Goal: Task Accomplishment & Management: Manage account settings

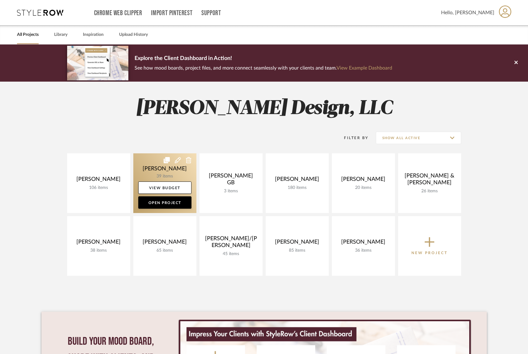
click at [152, 177] on link at bounding box center [164, 183] width 63 height 60
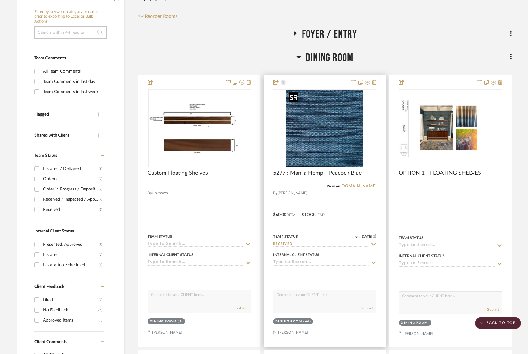
scroll to position [107, 0]
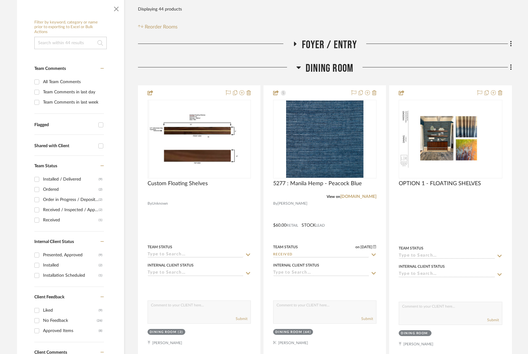
click at [300, 68] on icon at bounding box center [298, 67] width 5 height 7
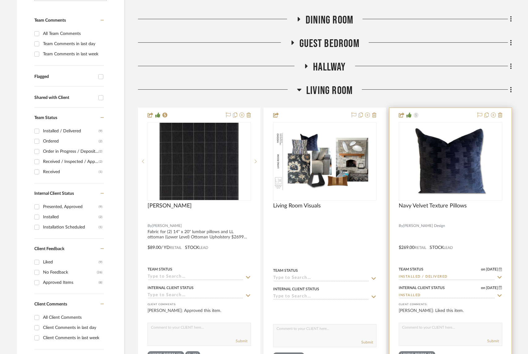
scroll to position [158, 0]
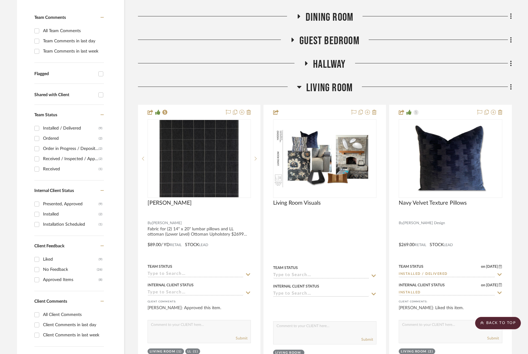
click at [298, 88] on icon at bounding box center [299, 87] width 4 height 2
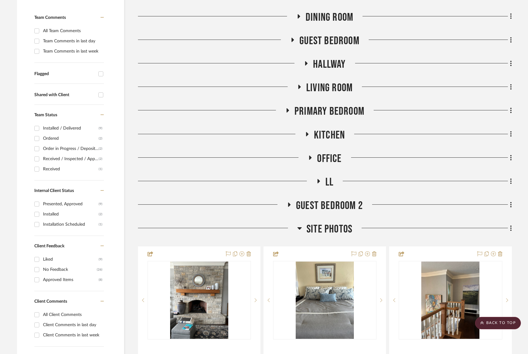
drag, startPoint x: 317, startPoint y: 181, endPoint x: 332, endPoint y: 184, distance: 15.5
click at [317, 181] on icon at bounding box center [318, 181] width 2 height 4
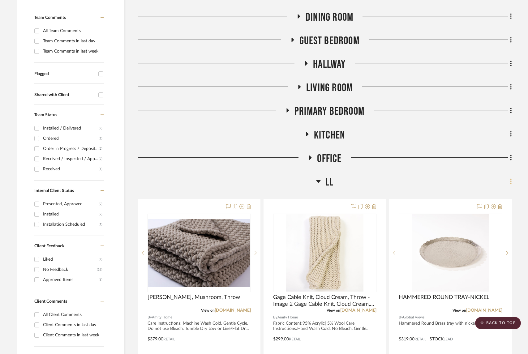
click at [511, 181] on icon at bounding box center [510, 180] width 1 height 5
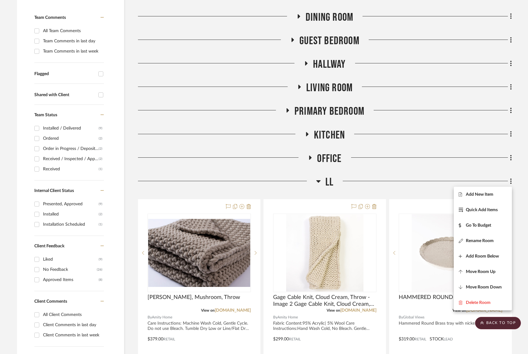
click at [328, 183] on div at bounding box center [264, 177] width 528 height 354
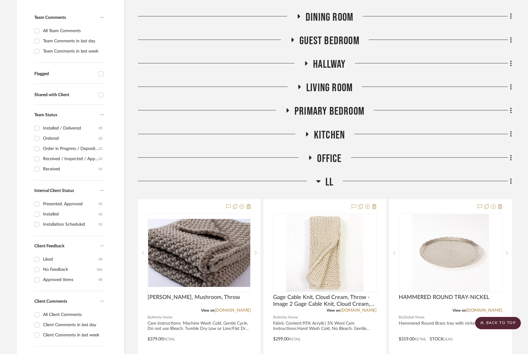
click at [327, 184] on span "LL" at bounding box center [329, 182] width 8 height 13
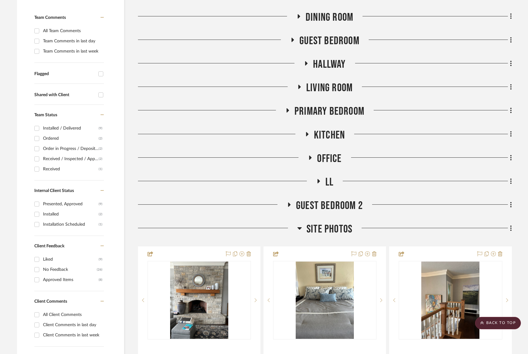
click at [327, 184] on span "LL" at bounding box center [329, 182] width 8 height 13
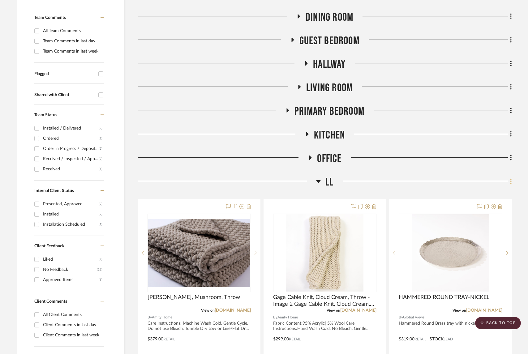
click at [509, 183] on fa-icon at bounding box center [510, 181] width 4 height 10
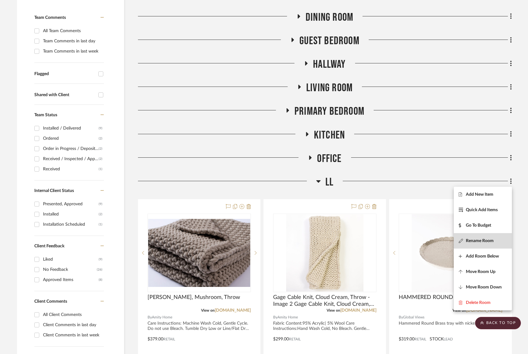
click at [474, 241] on span "Rename Room" at bounding box center [479, 240] width 28 height 5
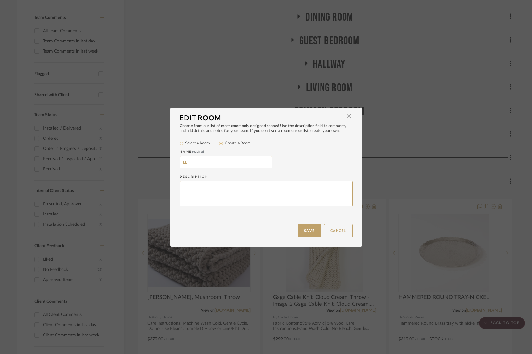
click at [186, 162] on input "LL" at bounding box center [226, 162] width 93 height 12
drag, startPoint x: 208, startPoint y: 163, endPoint x: 197, endPoint y: 163, distance: 11.4
click at [197, 163] on input "LOWER LEVEL LIVING" at bounding box center [226, 162] width 93 height 12
type input "LOWER LIVING"
click at [311, 228] on button "Save" at bounding box center [309, 230] width 23 height 13
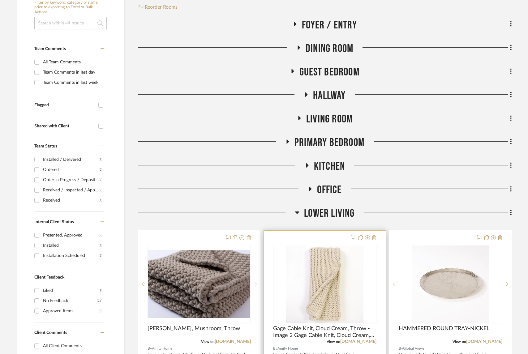
scroll to position [263, 0]
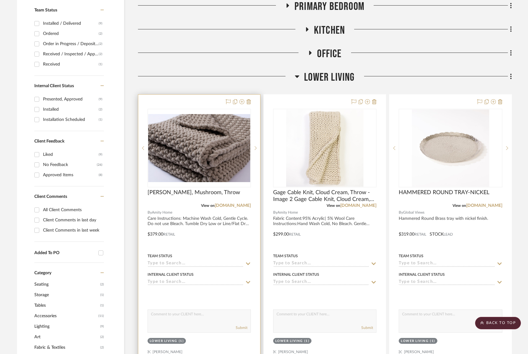
click at [251, 244] on div at bounding box center [199, 230] width 122 height 270
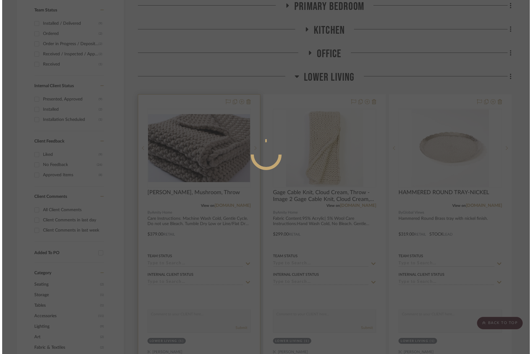
scroll to position [0, 0]
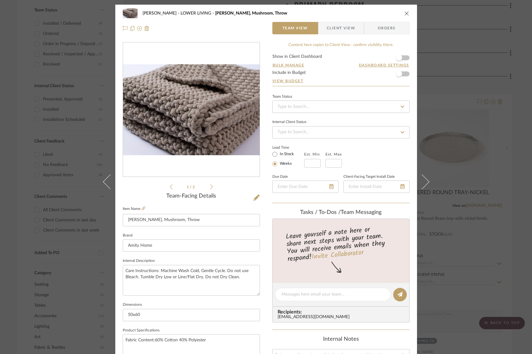
click at [333, 28] on span "Client View" at bounding box center [341, 28] width 28 height 12
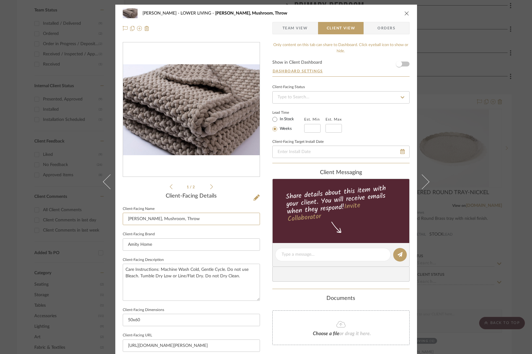
drag, startPoint x: 183, startPoint y: 220, endPoint x: 115, endPoint y: 214, distance: 68.0
click at [115, 214] on div "Haddad LOWER LIVING Harrison, Mushroom, Throw Team View Client View Orders 1 / …" at bounding box center [266, 257] width 302 height 504
type input "Chunky Knit Mushroom Throw"
click at [170, 244] on input "Amity Home" at bounding box center [191, 244] width 137 height 12
click at [208, 286] on textarea "Care Instructions: Machine Wash Cold, Gentle Cycle. Do not use Bleach. Tumble D…" at bounding box center [191, 282] width 137 height 37
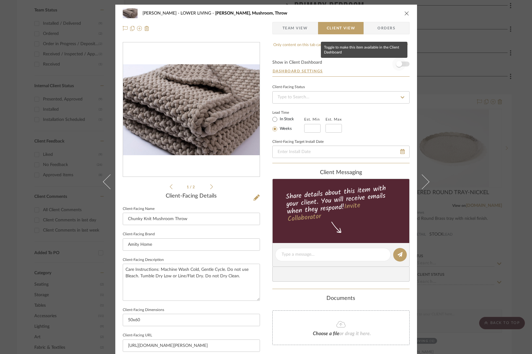
click at [399, 64] on span "button" at bounding box center [399, 64] width 6 height 6
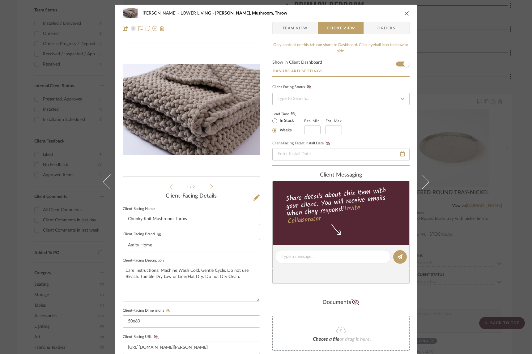
click at [404, 14] on icon "close" at bounding box center [406, 13] width 5 height 5
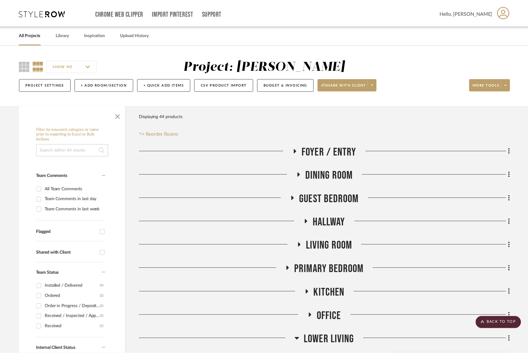
scroll to position [263, 0]
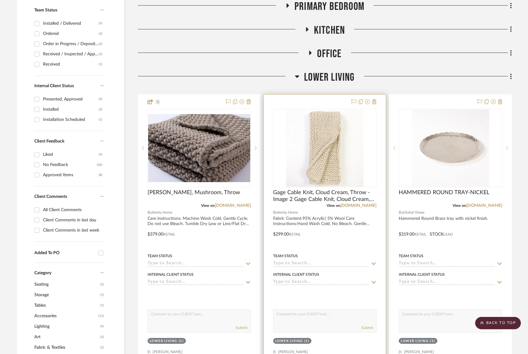
click at [357, 243] on div at bounding box center [325, 230] width 122 height 270
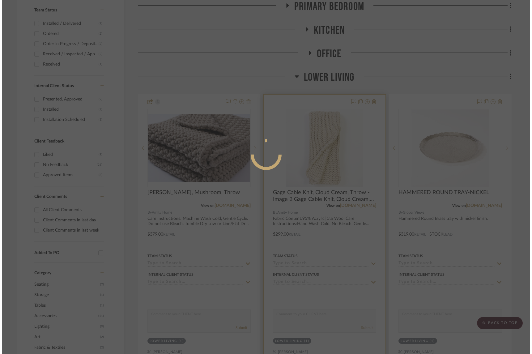
scroll to position [0, 0]
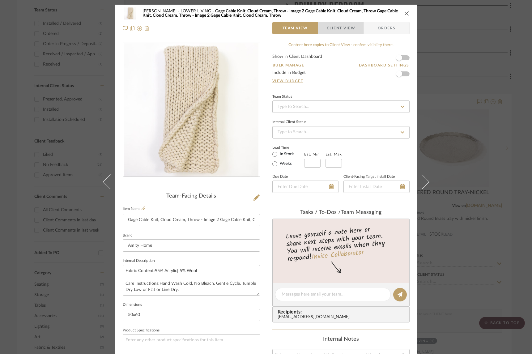
click at [336, 30] on span "Client View" at bounding box center [341, 28] width 28 height 12
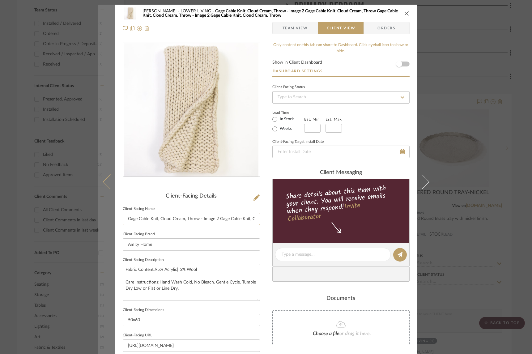
drag, startPoint x: 137, startPoint y: 218, endPoint x: 107, endPoint y: 214, distance: 30.3
click at [106, 215] on mat-dialog-content "Haddad LOWER LIVING Gage Cable Knit, Cloud Cream, Throw - Image 2 Gage Cable Kn…" at bounding box center [266, 257] width 336 height 504
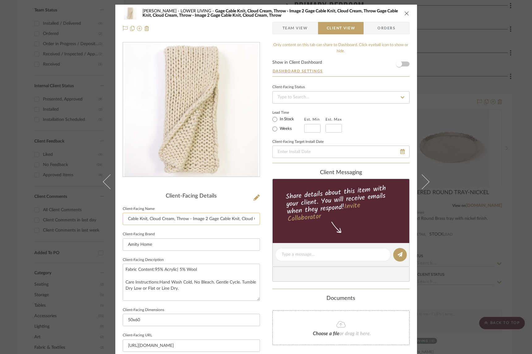
drag, startPoint x: 252, startPoint y: 219, endPoint x: 188, endPoint y: 219, distance: 64.0
click at [187, 219] on input "Cable Knit, Cloud Cream, Throw - Image 2 Gage Cable Knit, Cloud Cream, Throw Ga…" at bounding box center [191, 219] width 137 height 12
click at [172, 219] on input "Cable Knit, Cloud Cream, Throw" at bounding box center [191, 219] width 137 height 12
drag, startPoint x: 173, startPoint y: 219, endPoint x: 160, endPoint y: 219, distance: 13.0
click at [160, 219] on input "Cable Knit, Cloud Cream, Throw" at bounding box center [191, 219] width 137 height 12
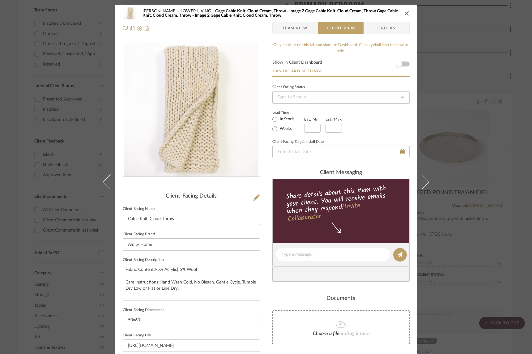
click at [148, 219] on input "Cable Knit, Cloud Throw" at bounding box center [191, 219] width 137 height 12
type input "Cable Knit Cloud Throw"
click at [160, 230] on fieldset "Client-Facing Brand Amity Home" at bounding box center [191, 240] width 137 height 21
click at [396, 65] on span "button" at bounding box center [399, 64] width 6 height 6
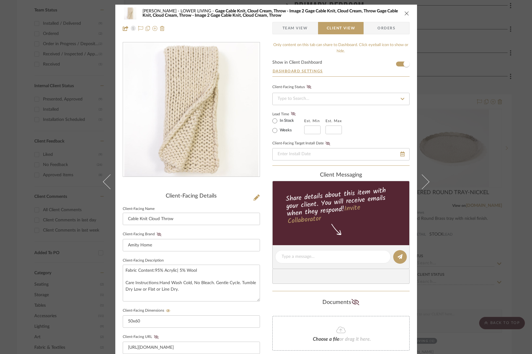
click at [404, 13] on icon "close" at bounding box center [406, 13] width 5 height 5
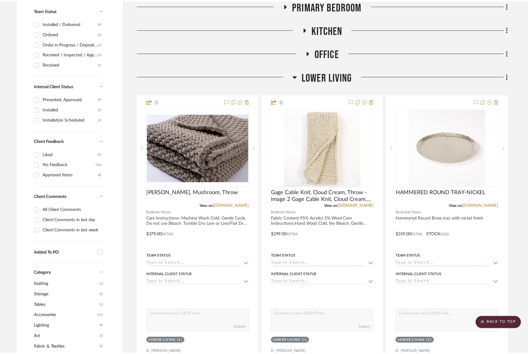
scroll to position [263, 0]
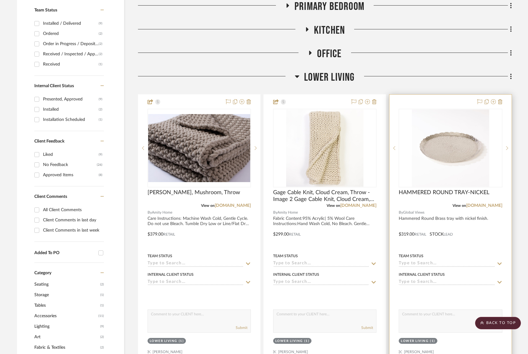
click at [480, 227] on div at bounding box center [450, 230] width 122 height 270
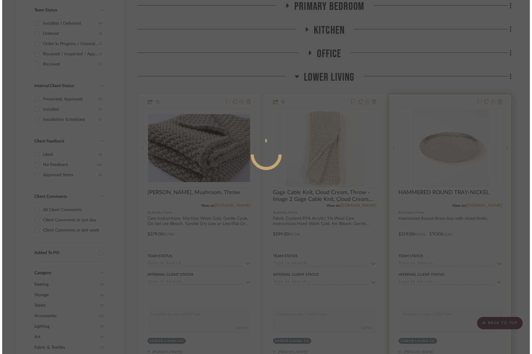
scroll to position [0, 0]
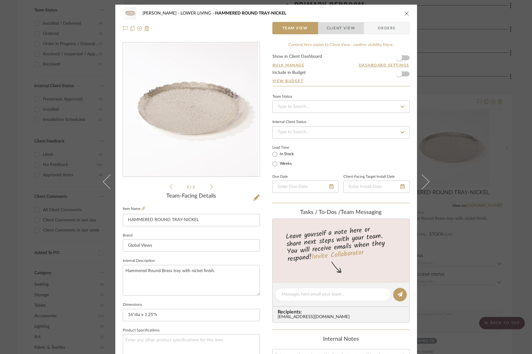
click at [336, 28] on span "Client View" at bounding box center [341, 28] width 28 height 12
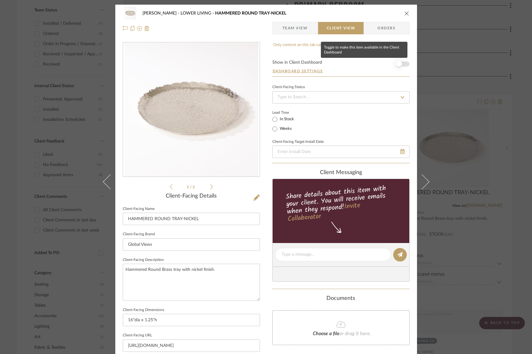
click at [398, 65] on span "button" at bounding box center [399, 64] width 6 height 6
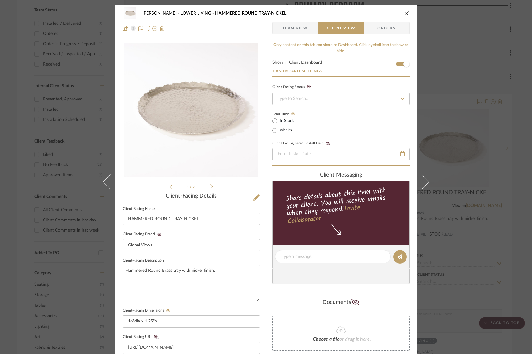
drag, startPoint x: 404, startPoint y: 14, endPoint x: 406, endPoint y: 30, distance: 15.5
click at [404, 14] on icon "close" at bounding box center [406, 13] width 5 height 5
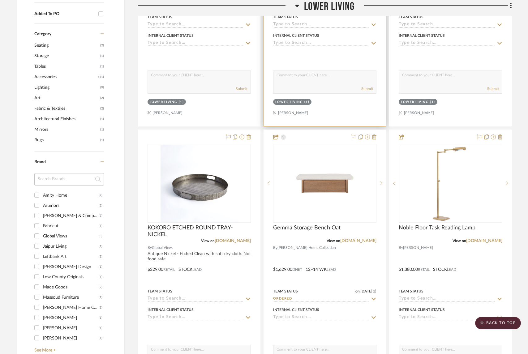
scroll to position [540, 0]
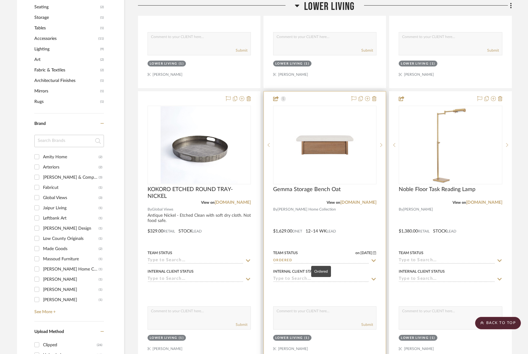
click at [287, 259] on input "Ordered" at bounding box center [321, 261] width 96 height 6
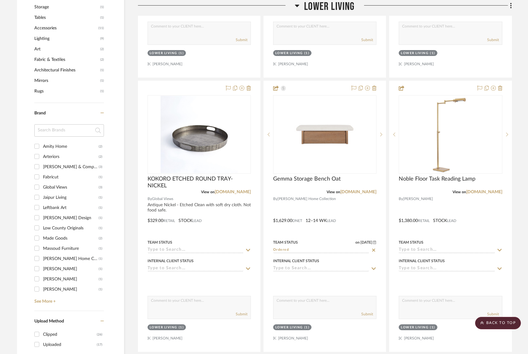
scroll to position [551, 0]
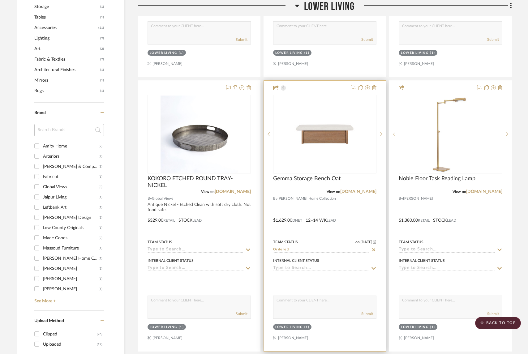
click at [342, 248] on input "Ordered" at bounding box center [321, 250] width 96 height 6
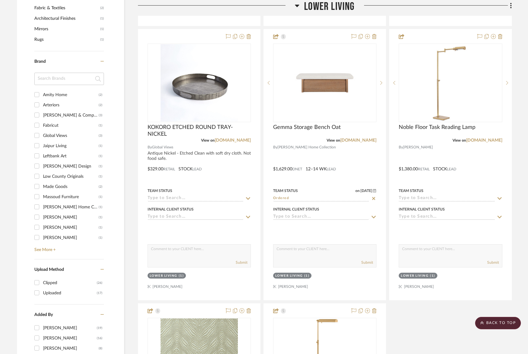
scroll to position [605, 0]
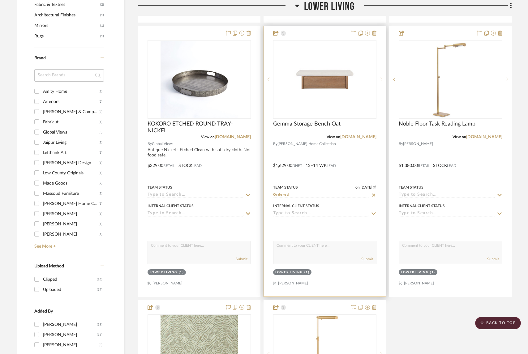
click at [284, 194] on input "Ordered" at bounding box center [321, 195] width 96 height 6
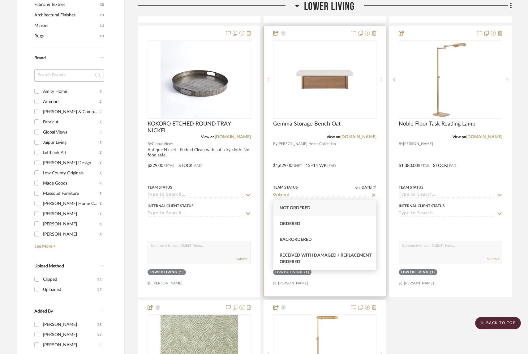
click at [352, 155] on div at bounding box center [325, 161] width 122 height 270
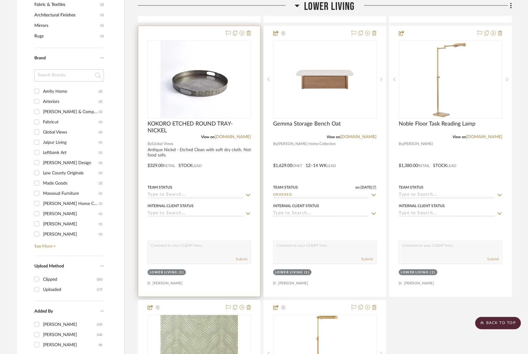
click at [220, 156] on div at bounding box center [199, 161] width 122 height 270
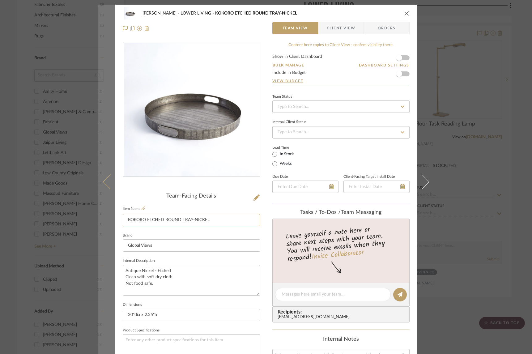
drag, startPoint x: 145, startPoint y: 220, endPoint x: 110, endPoint y: 216, distance: 35.7
click at [110, 217] on mat-dialog-content "Haddad LOWER LIVING KOKORO ETCHED ROUND TRAY-NICKEL Team View Client View Order…" at bounding box center [266, 290] width 336 height 571
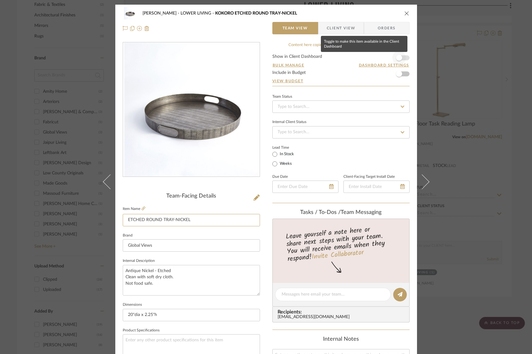
type input "ETCHED ROUND TRAY-NICKEL"
click at [397, 58] on span "button" at bounding box center [399, 58] width 6 height 6
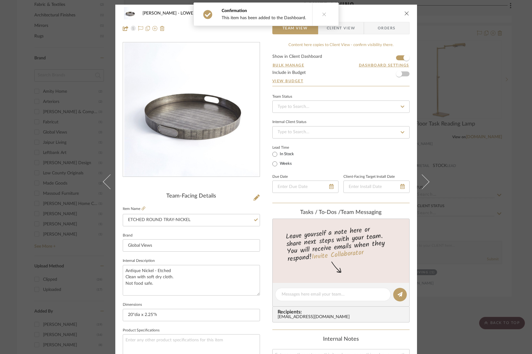
click at [345, 31] on span "Client View" at bounding box center [341, 28] width 28 height 12
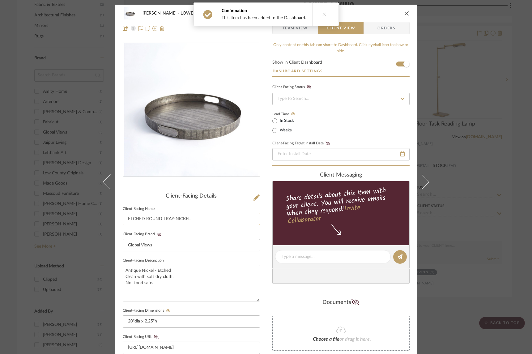
scroll to position [62, 0]
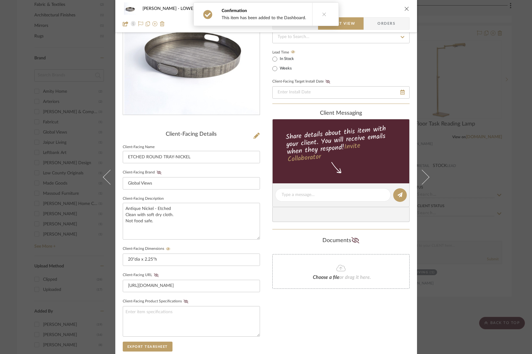
drag, startPoint x: 403, startPoint y: 11, endPoint x: 396, endPoint y: 38, distance: 28.3
click at [404, 11] on icon "close" at bounding box center [406, 8] width 5 height 5
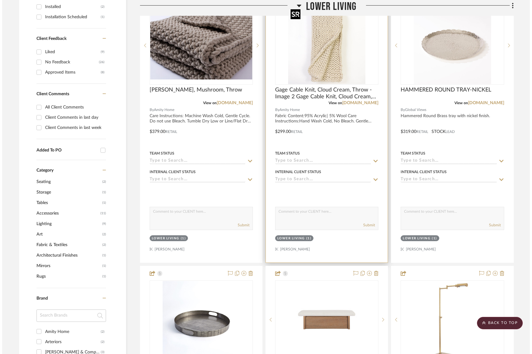
scroll to position [0, 0]
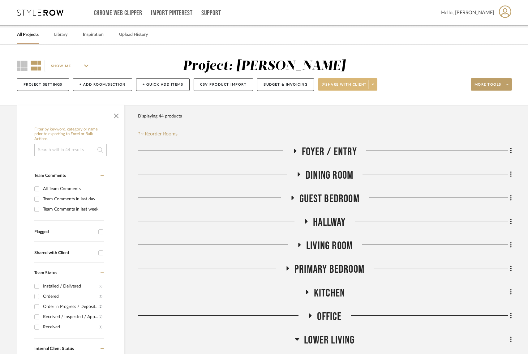
click at [345, 87] on span "Share with client" at bounding box center [343, 86] width 45 height 9
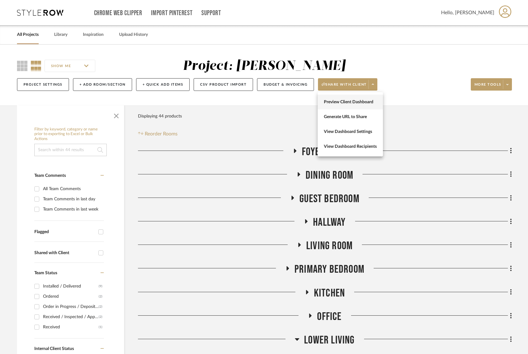
click at [351, 104] on span "Preview Client Dashboard" at bounding box center [350, 102] width 53 height 5
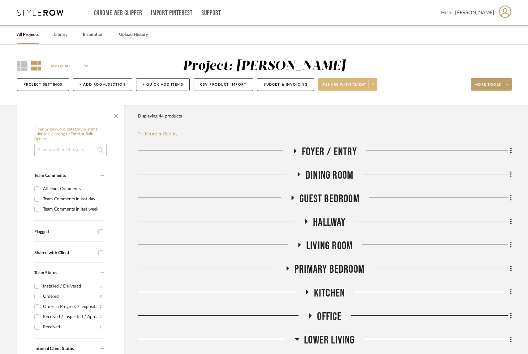
click at [373, 86] on fa-icon at bounding box center [373, 84] width 2 height 3
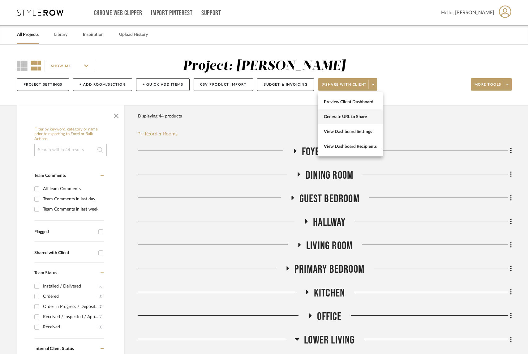
click at [343, 118] on span "Generate URL to Share" at bounding box center [350, 116] width 53 height 5
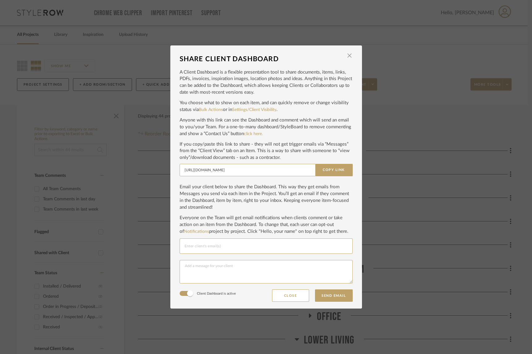
drag, startPoint x: 332, startPoint y: 169, endPoint x: 267, endPoint y: 145, distance: 69.3
click at [332, 169] on button "Copy Link" at bounding box center [333, 170] width 37 height 12
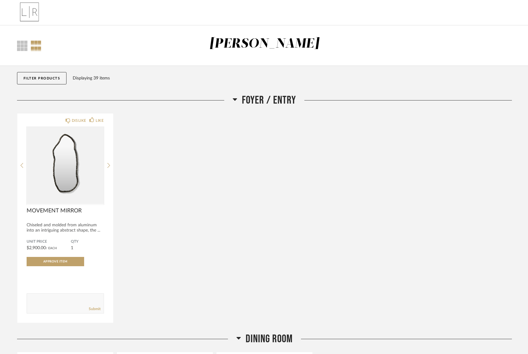
click at [234, 100] on icon at bounding box center [235, 99] width 4 height 2
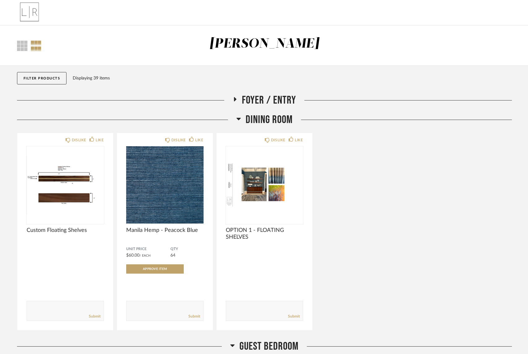
click at [239, 119] on icon at bounding box center [238, 118] width 5 height 7
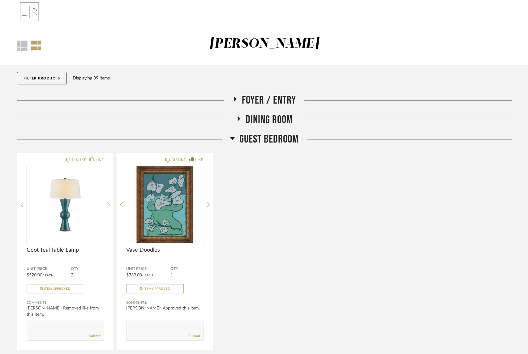
click at [234, 138] on icon at bounding box center [232, 137] width 5 height 7
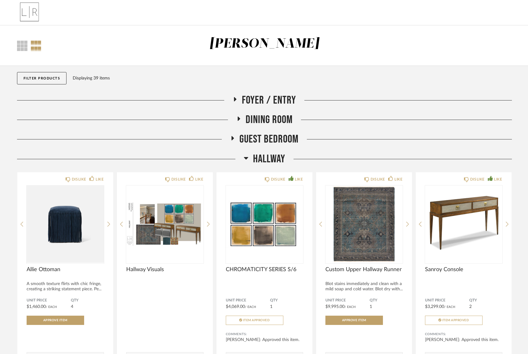
click at [245, 158] on icon at bounding box center [246, 158] width 4 height 2
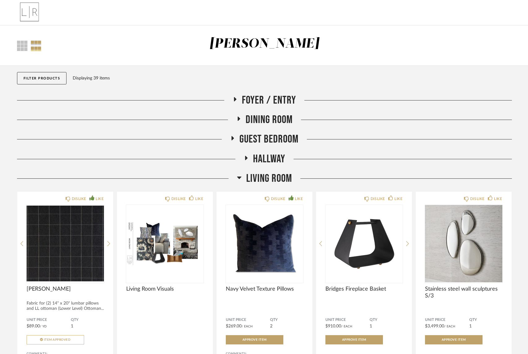
click at [238, 176] on icon at bounding box center [239, 177] width 5 height 7
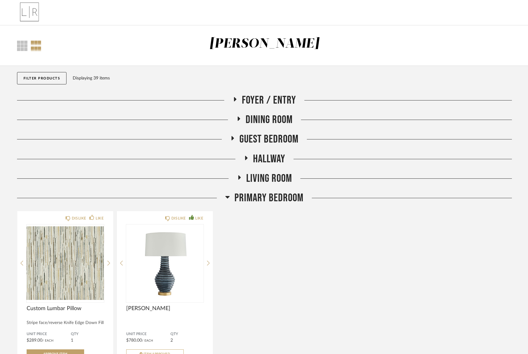
scroll to position [117, 0]
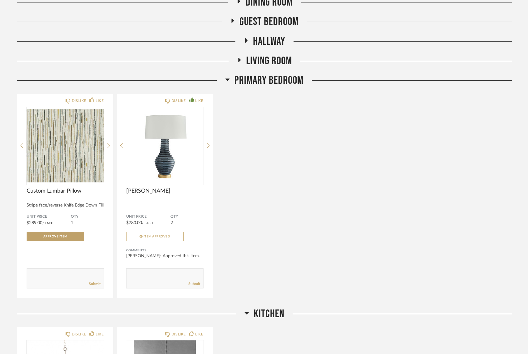
click at [229, 78] on icon at bounding box center [227, 79] width 5 height 7
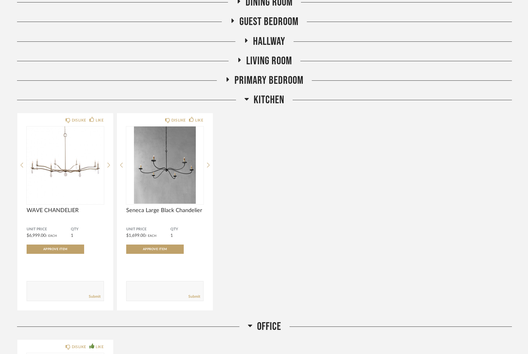
click at [245, 98] on icon at bounding box center [246, 99] width 4 height 2
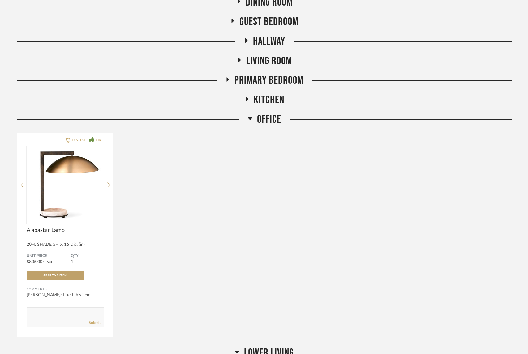
click at [251, 118] on icon at bounding box center [250, 118] width 4 height 2
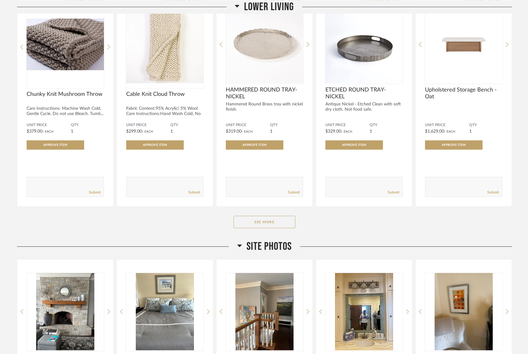
scroll to position [338, 0]
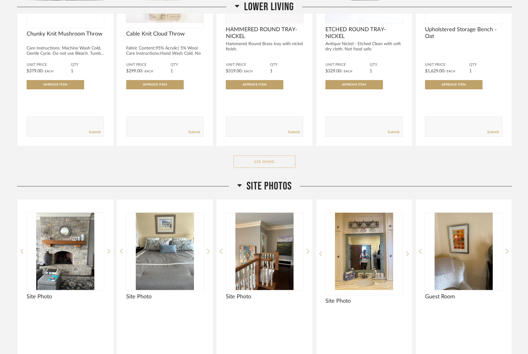
drag, startPoint x: 267, startPoint y: 162, endPoint x: 315, endPoint y: 167, distance: 48.1
click at [267, 162] on button "See More" at bounding box center [264, 161] width 62 height 12
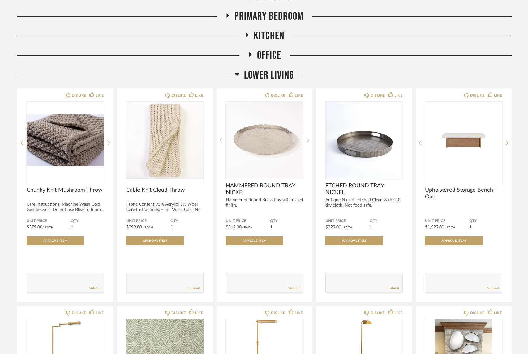
scroll to position [0, 0]
